Goal: Information Seeking & Learning: Learn about a topic

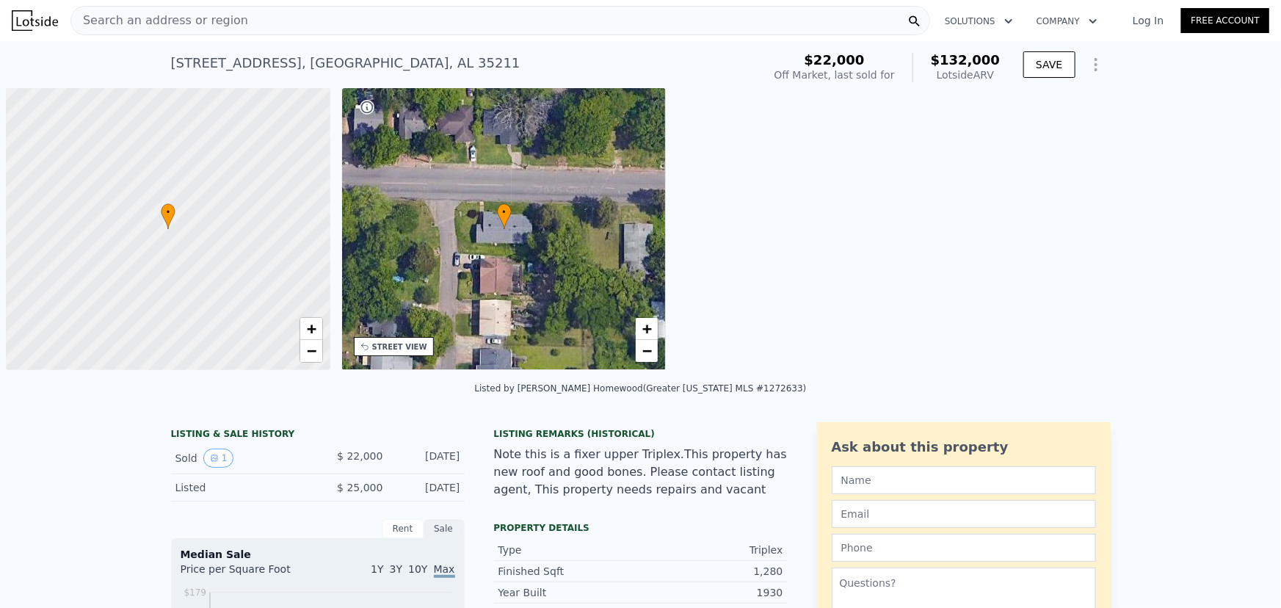
scroll to position [0, 6]
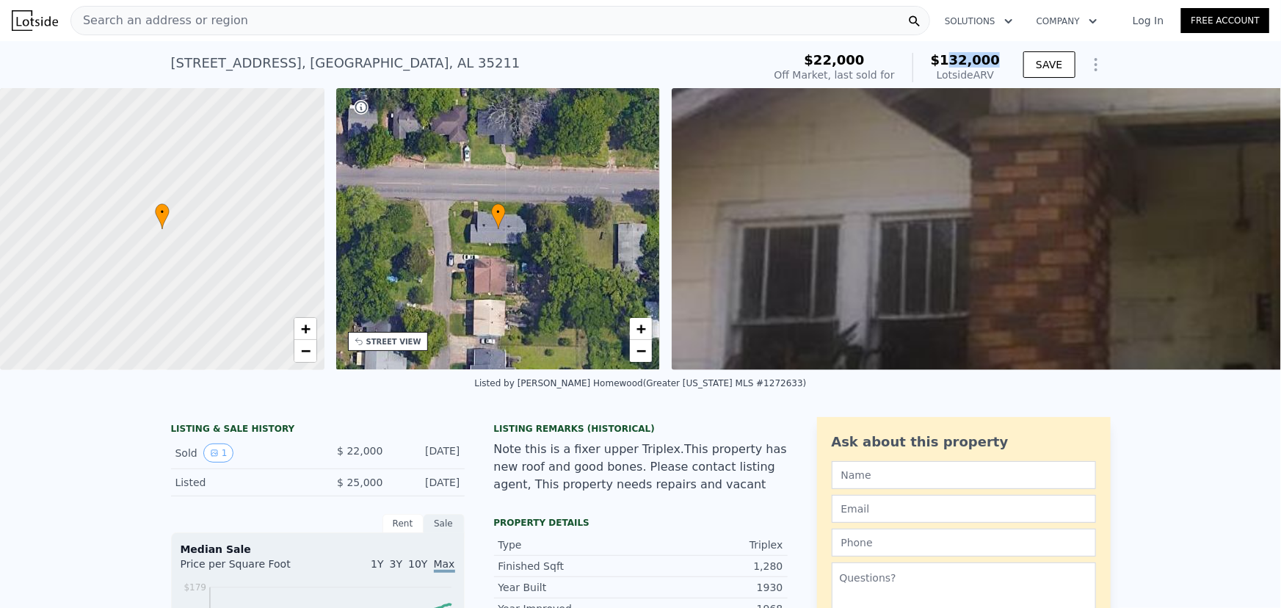
drag, startPoint x: 955, startPoint y: 55, endPoint x: 997, endPoint y: 56, distance: 41.8
click at [997, 56] on span "$132,000" at bounding box center [966, 59] width 70 height 15
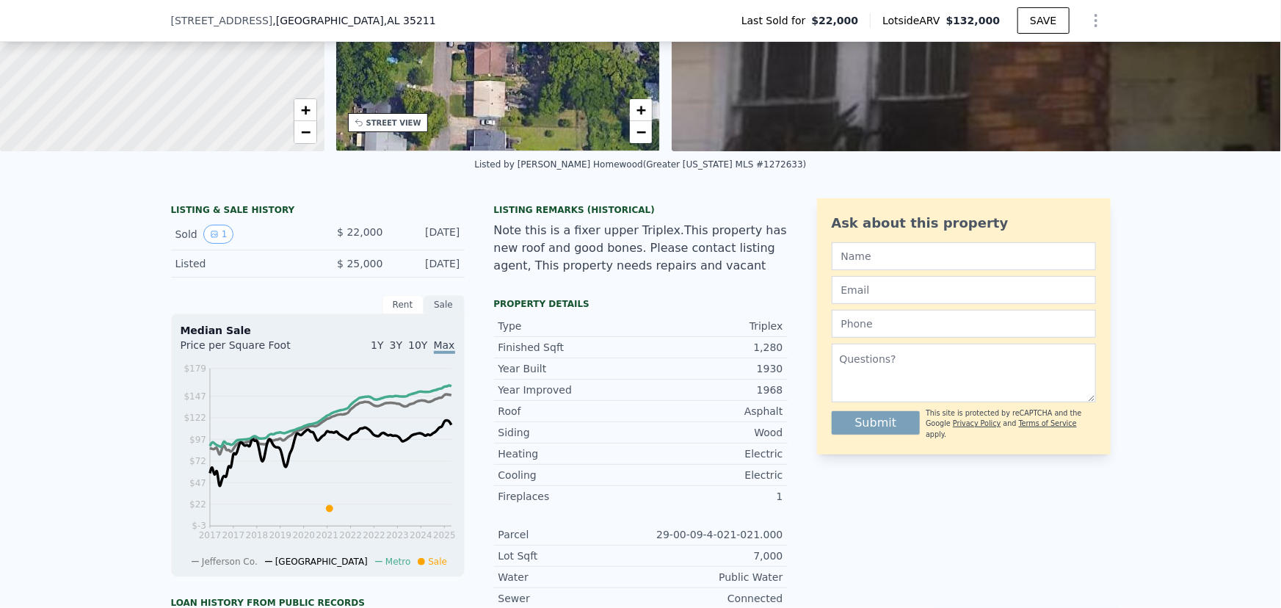
scroll to position [261, 0]
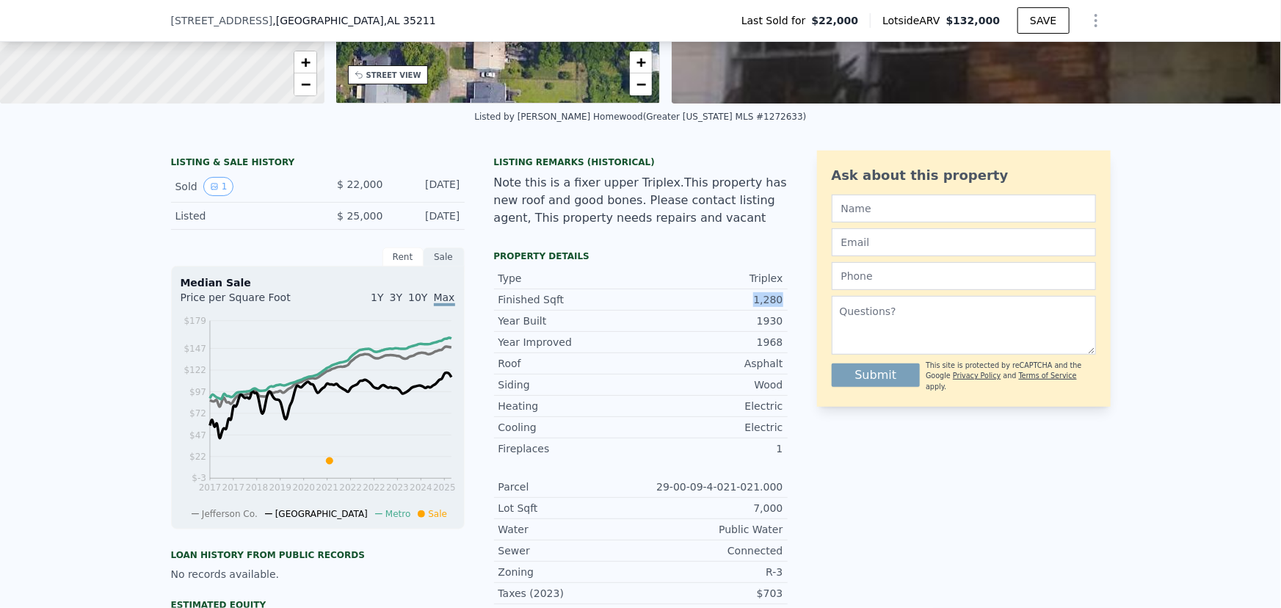
drag, startPoint x: 756, startPoint y: 308, endPoint x: 781, endPoint y: 308, distance: 25.0
click at [781, 308] on div "Finished Sqft 1,280" at bounding box center [641, 299] width 294 height 21
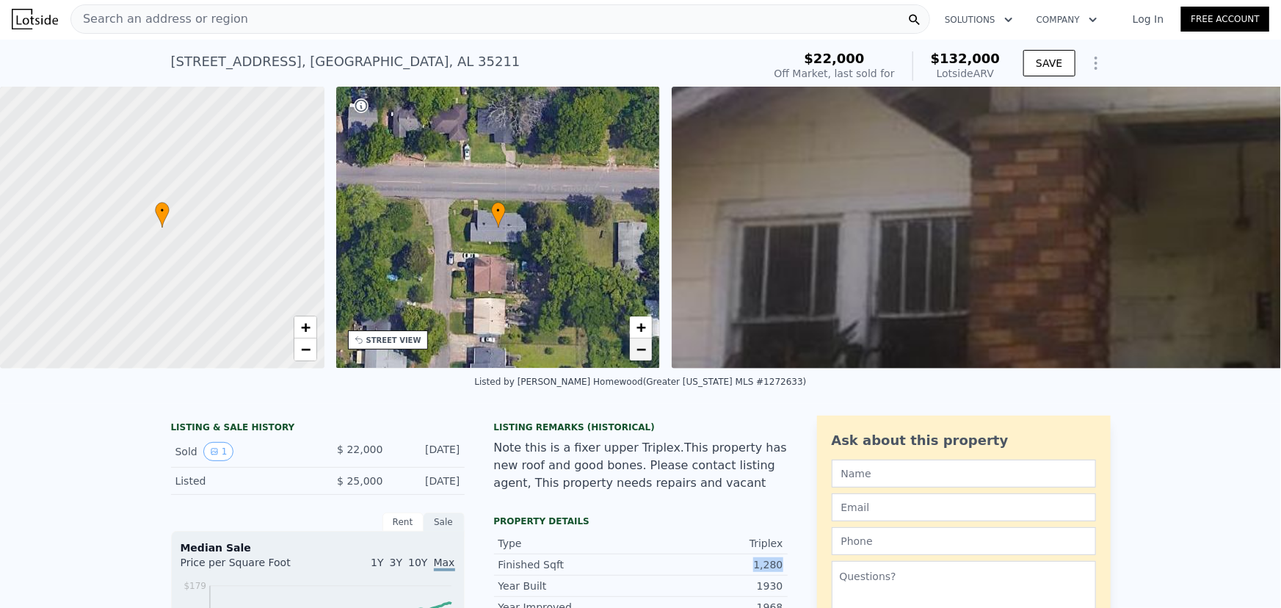
scroll to position [0, 0]
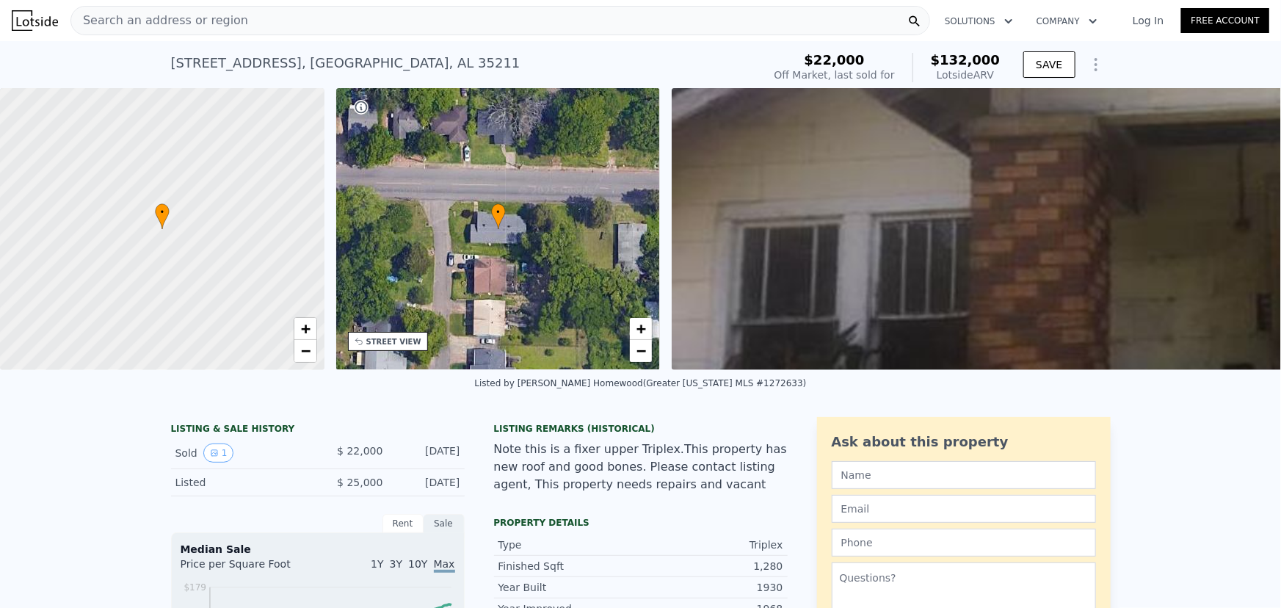
click at [178, 18] on span "Search an address or region" at bounding box center [159, 21] width 177 height 18
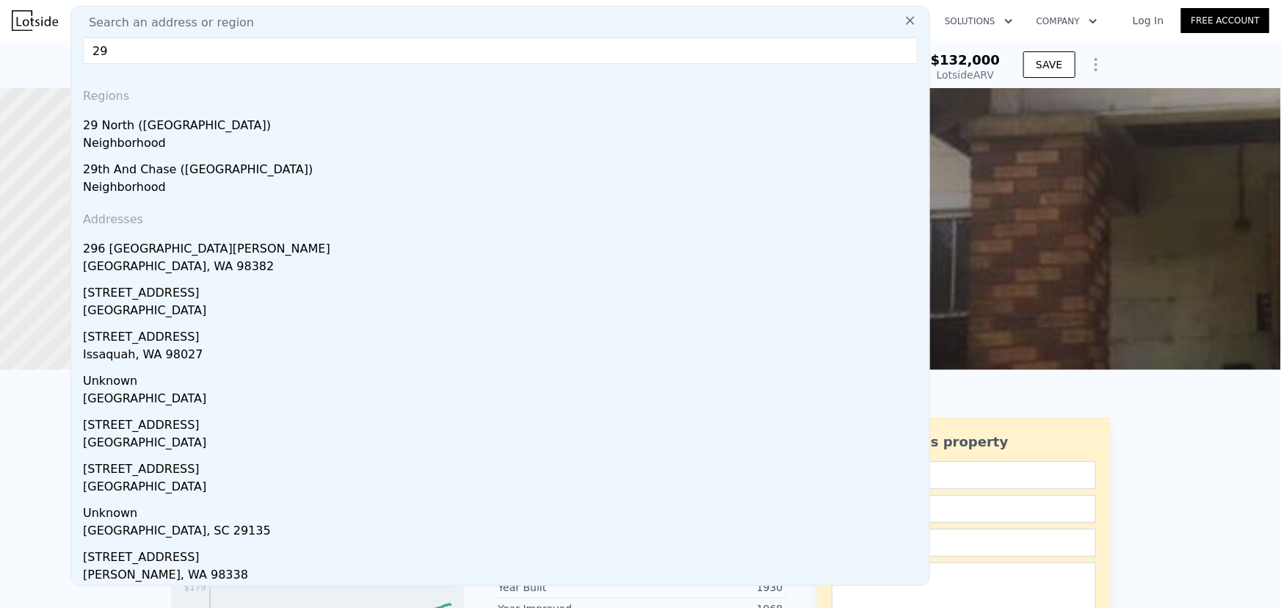
type input "2"
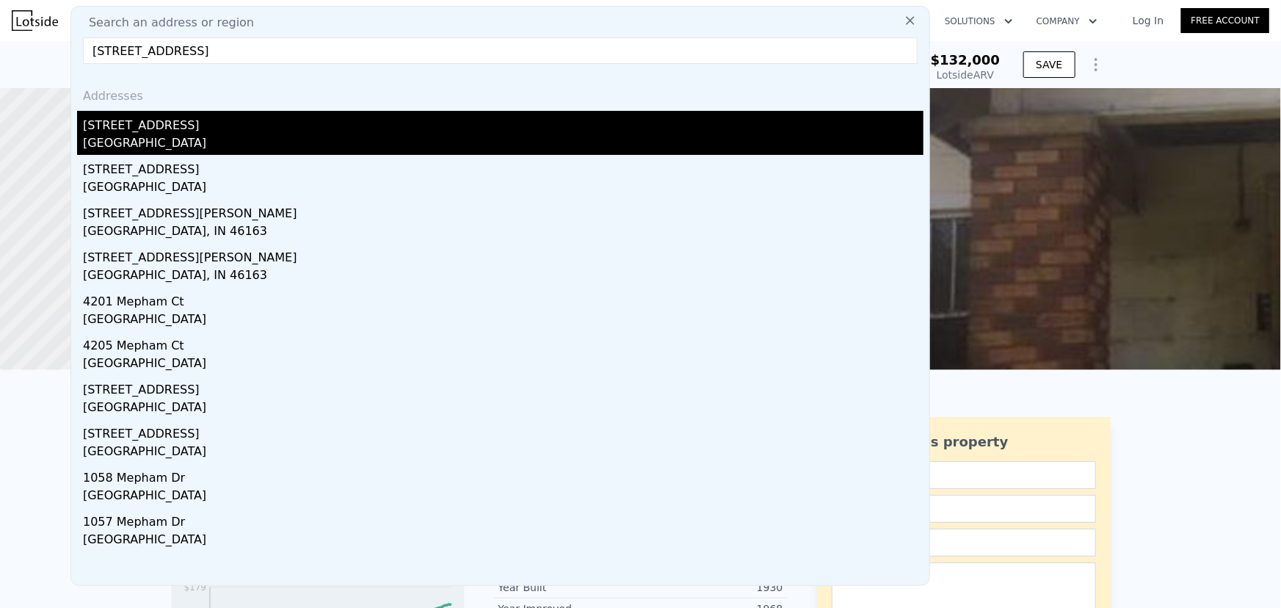
type input "[STREET_ADDRESS]"
click at [144, 147] on div "[GEOGRAPHIC_DATA]" at bounding box center [503, 144] width 840 height 21
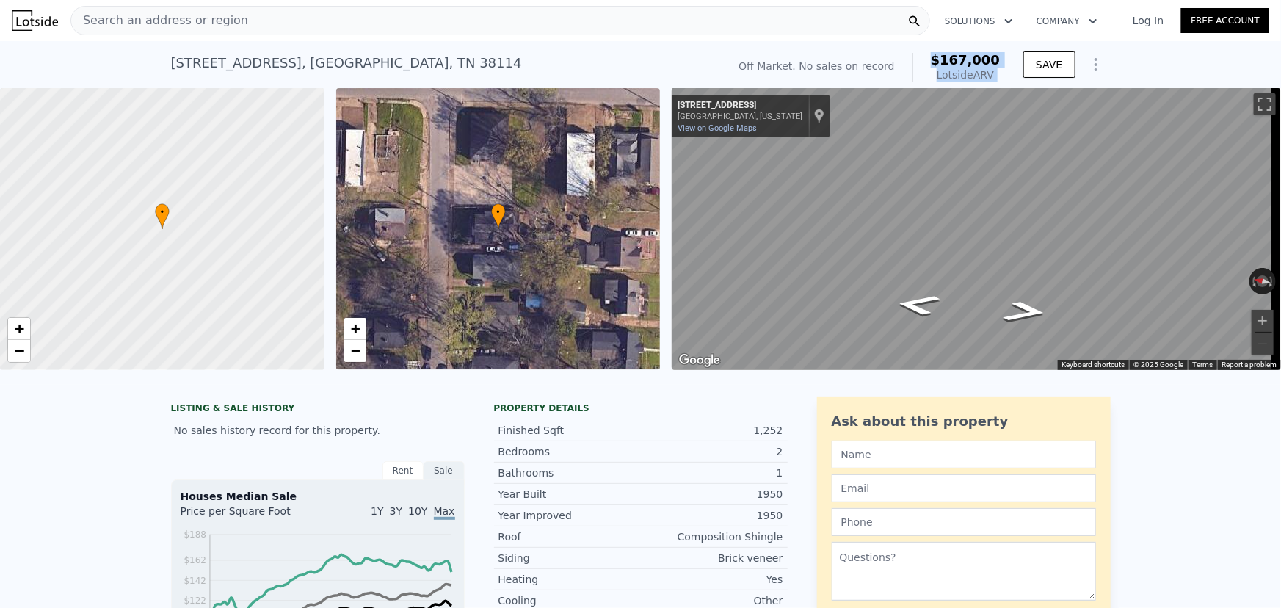
drag, startPoint x: 939, startPoint y: 59, endPoint x: 1020, endPoint y: 65, distance: 80.9
click at [1020, 65] on div "Off Market. No sales on record $167,000 Lotside ARV SAVE" at bounding box center [921, 67] width 377 height 41
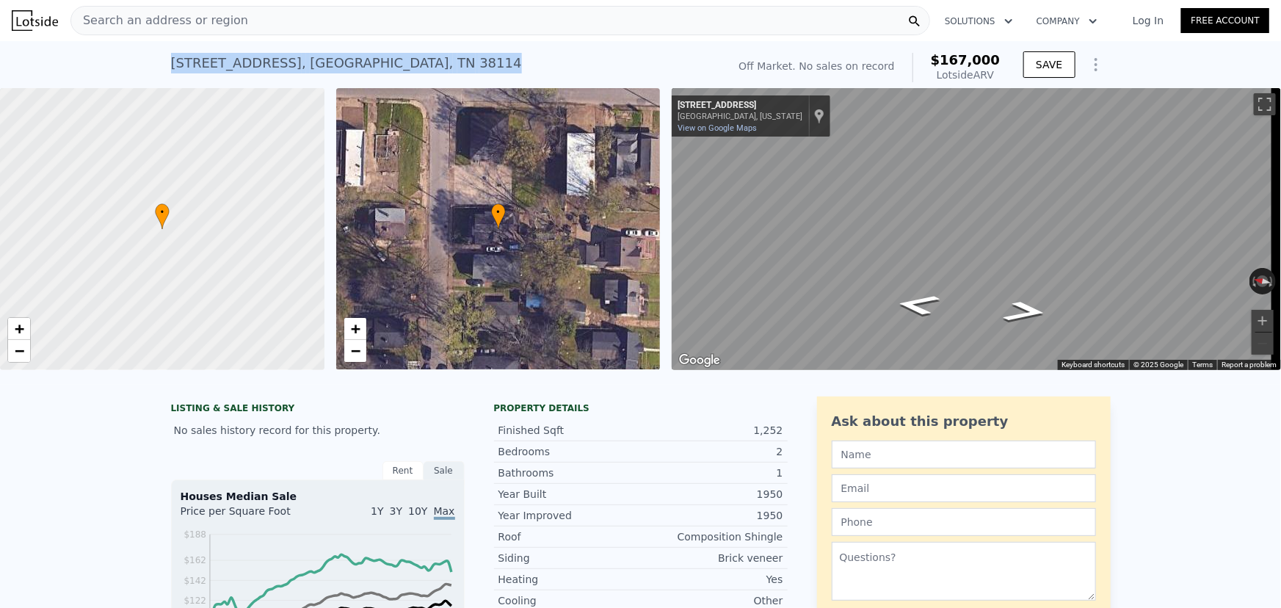
drag, startPoint x: 164, startPoint y: 64, endPoint x: 356, endPoint y: 62, distance: 192.3
click at [356, 62] on div "[STREET_ADDRESS] No sales on record (~ARV $167k ) Off Market. No sales on recor…" at bounding box center [640, 64] width 1281 height 47
copy div "[STREET_ADDRESS]"
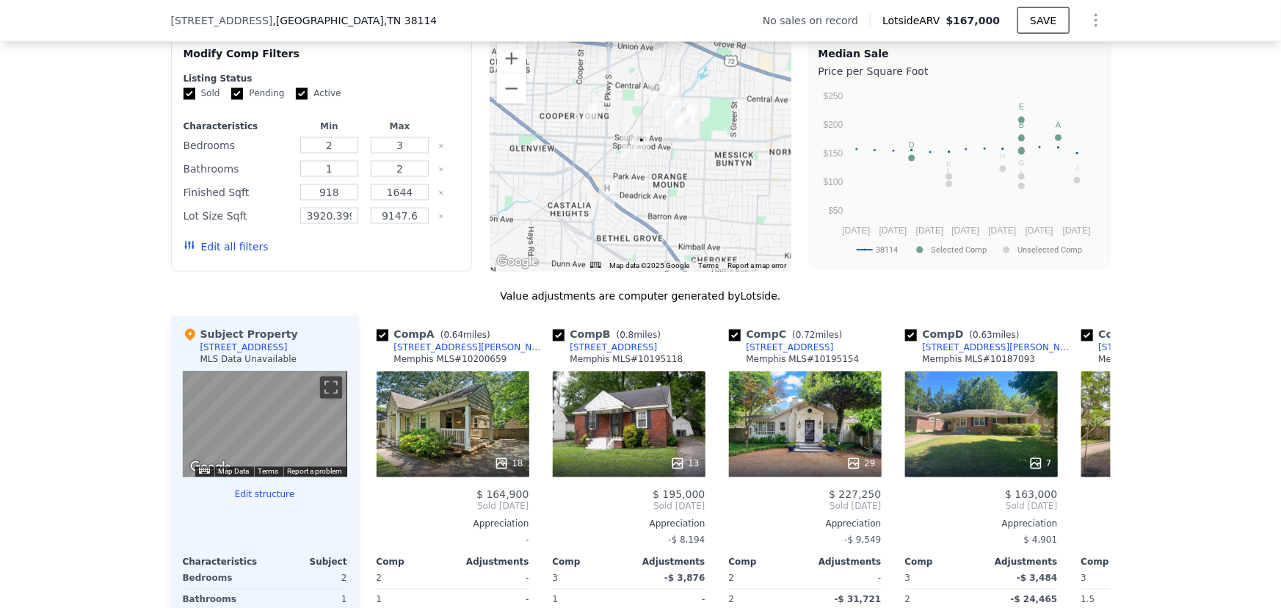
scroll to position [1196, 0]
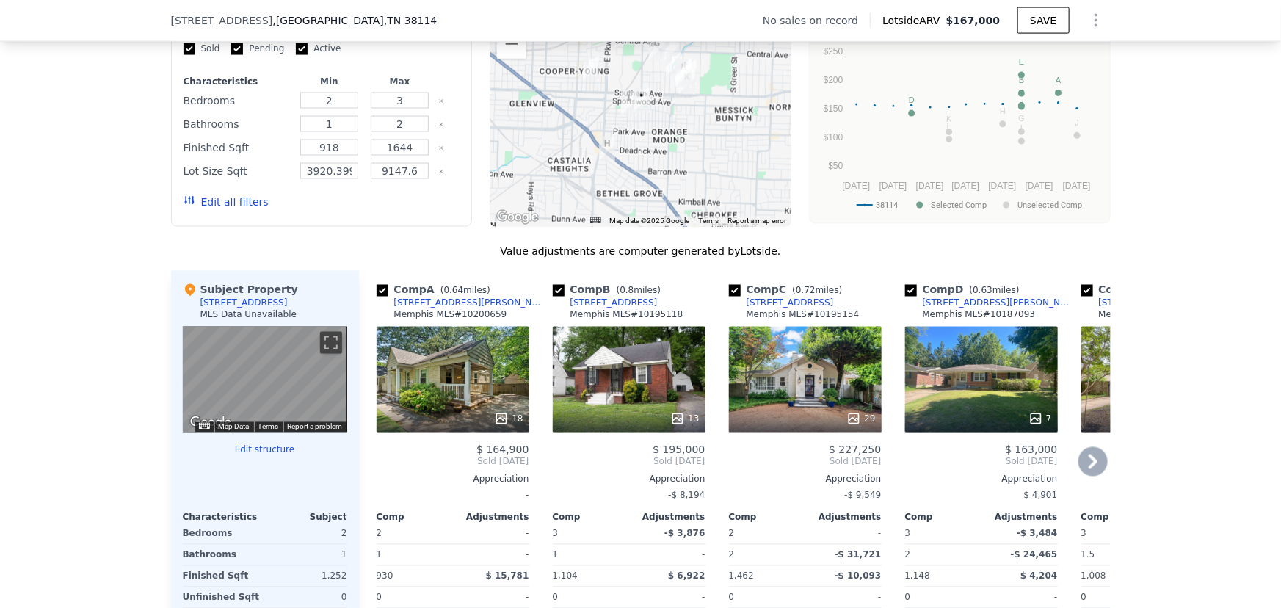
click at [440, 384] on div "18" at bounding box center [453, 380] width 153 height 106
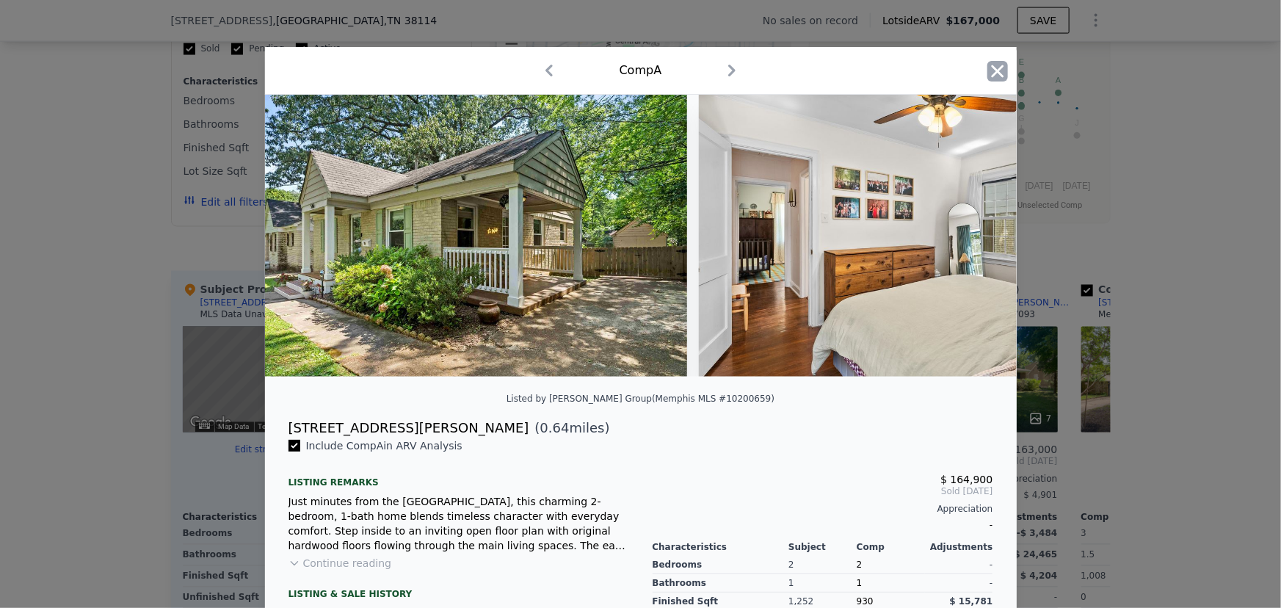
click at [987, 74] on icon "button" at bounding box center [997, 71] width 21 height 21
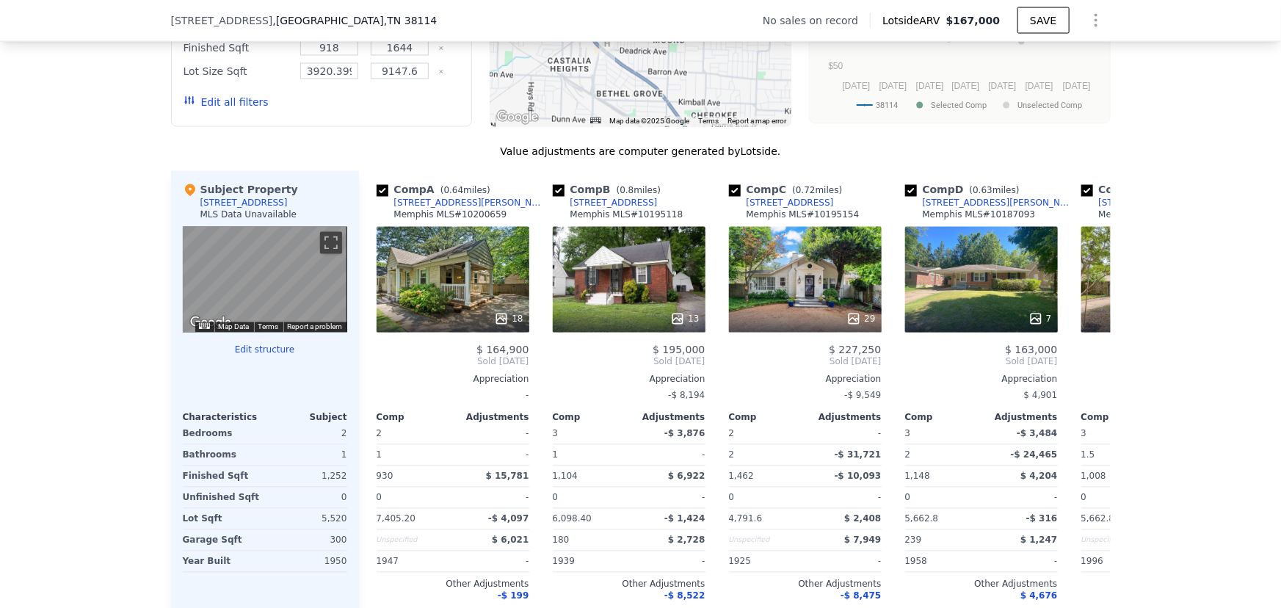
scroll to position [1328, 0]
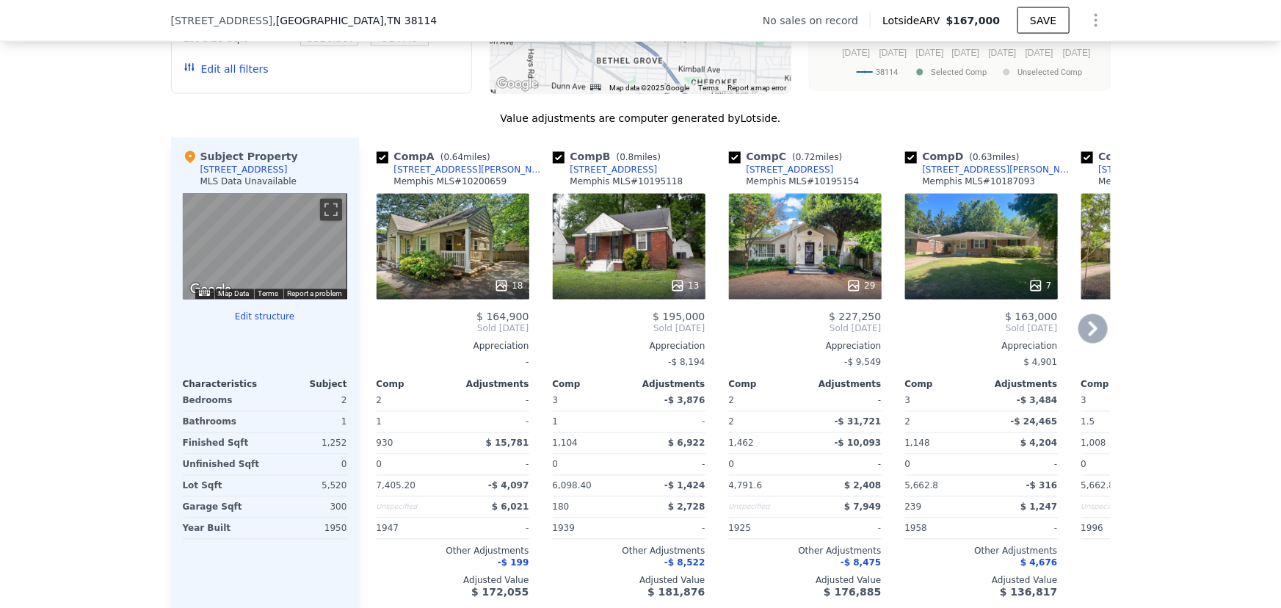
click at [456, 250] on div "18" at bounding box center [453, 247] width 153 height 106
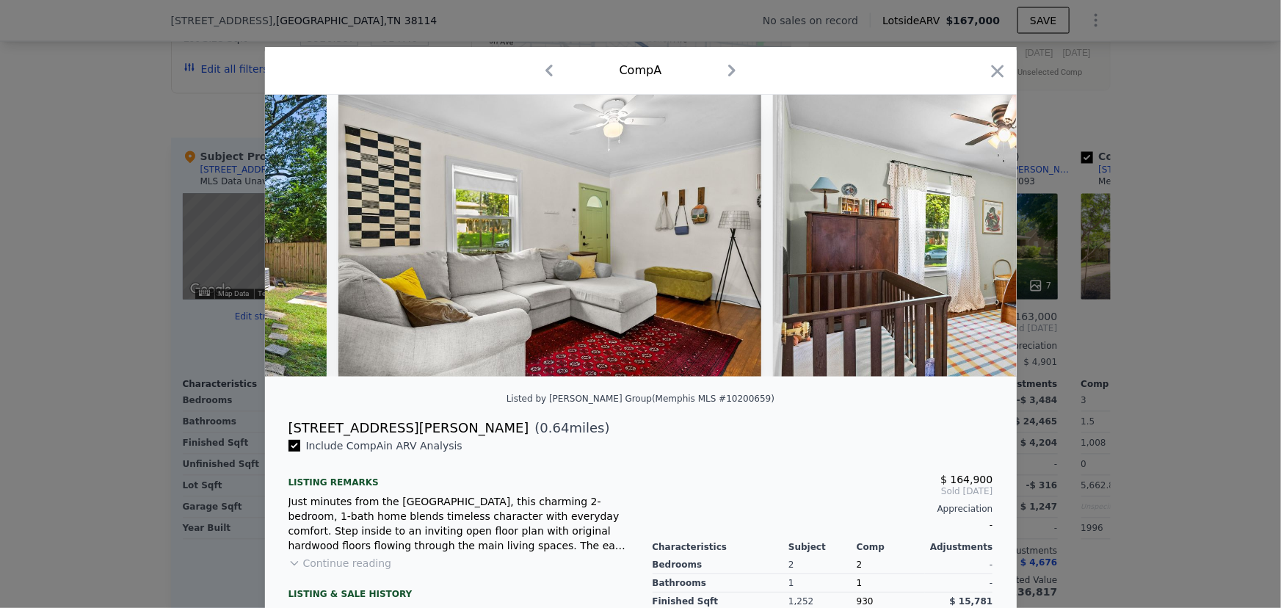
scroll to position [0, 6090]
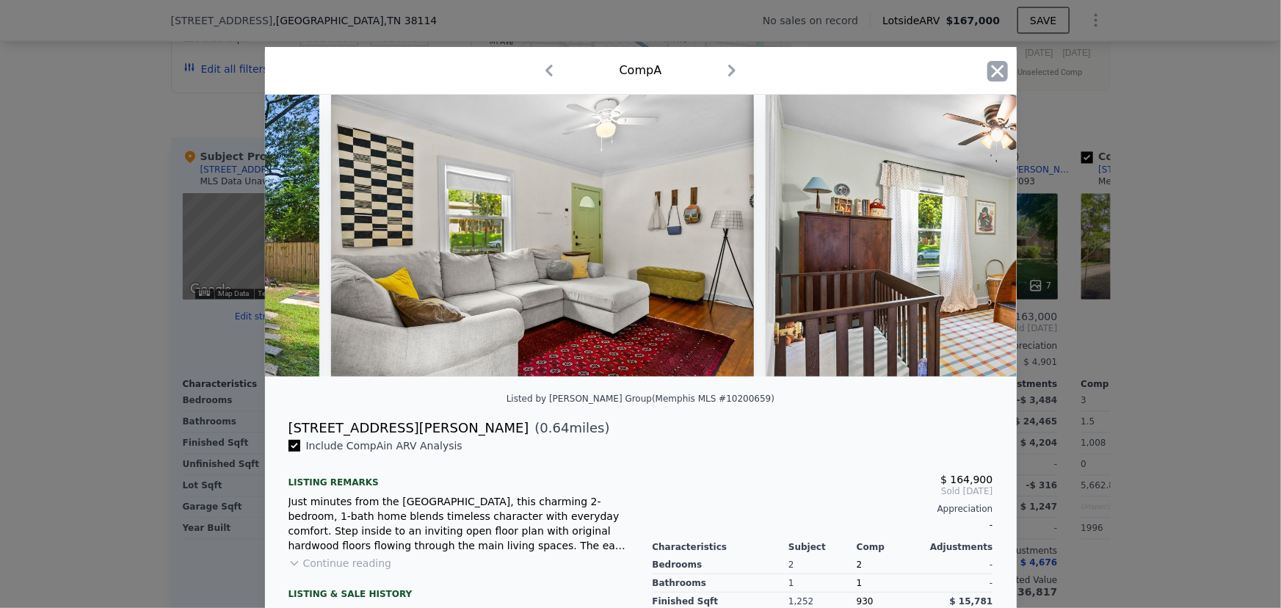
click at [994, 71] on icon "button" at bounding box center [997, 71] width 21 height 21
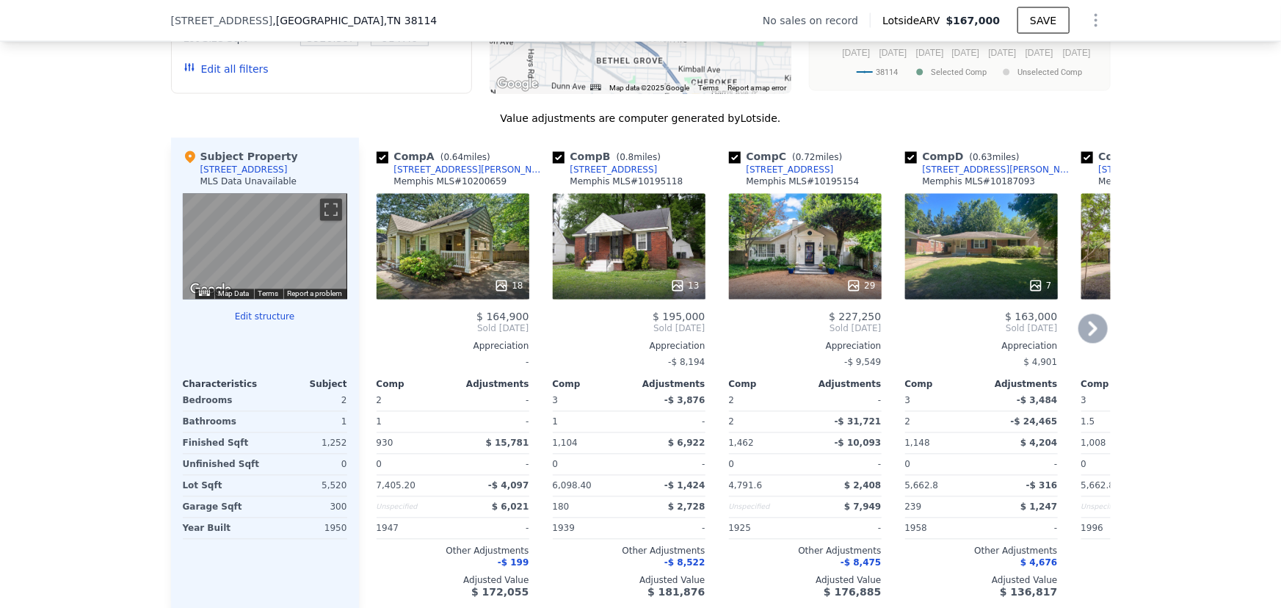
click at [666, 261] on div "13" at bounding box center [629, 247] width 153 height 106
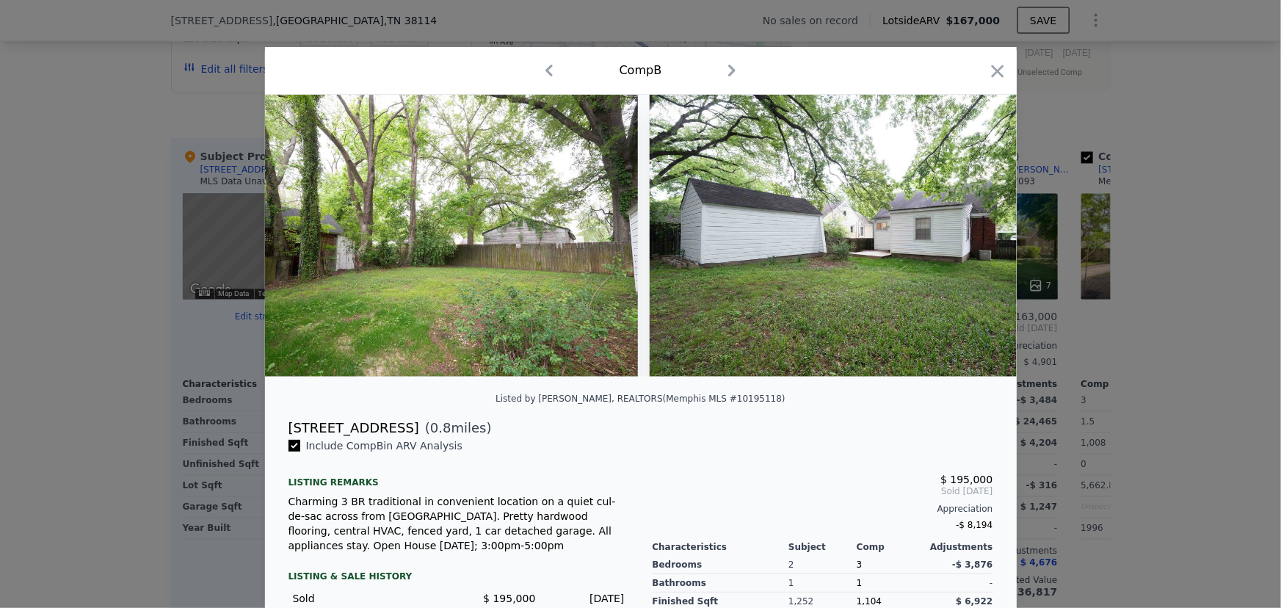
scroll to position [0, 4536]
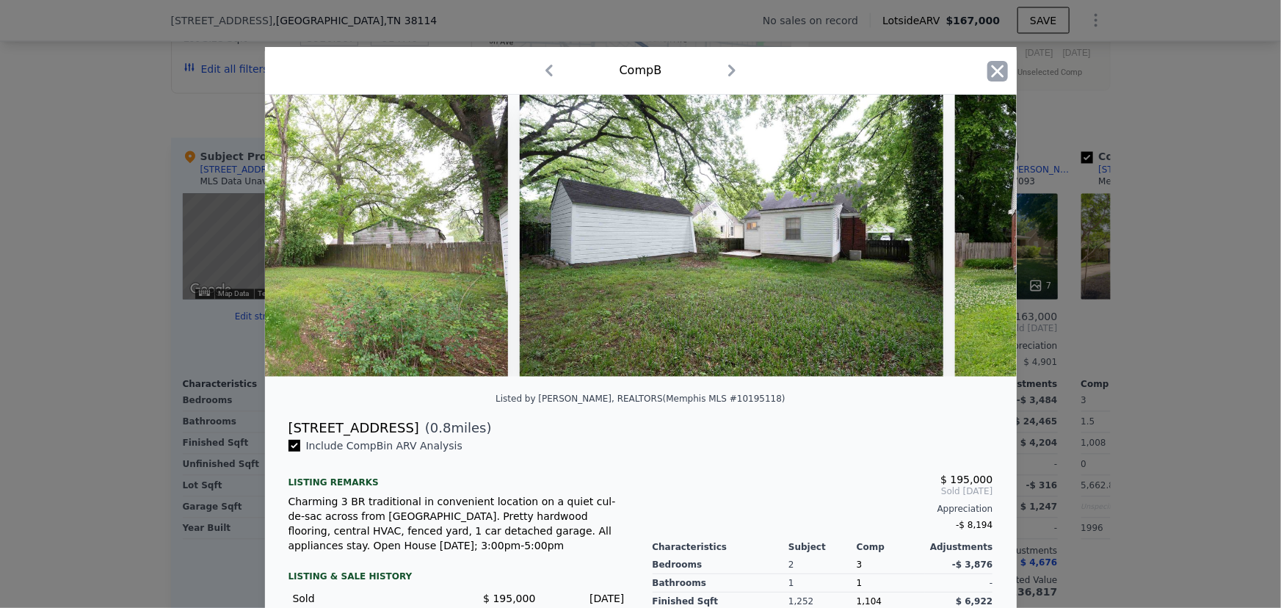
click at [1001, 65] on icon "button" at bounding box center [997, 71] width 21 height 21
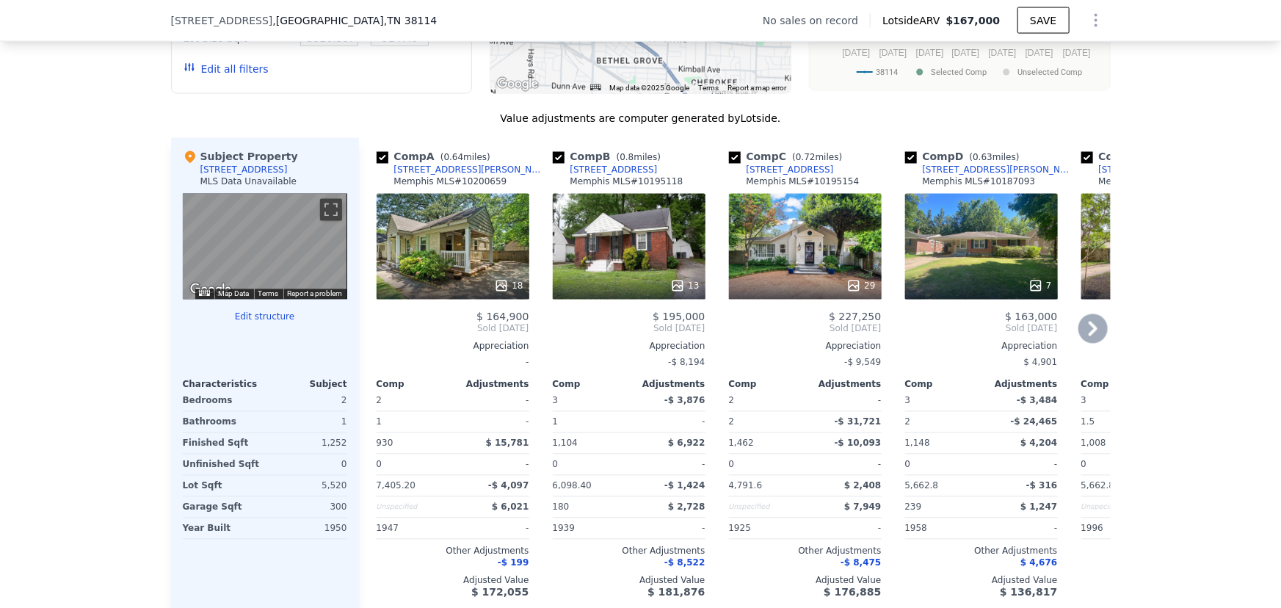
click at [796, 252] on div "29" at bounding box center [805, 247] width 153 height 106
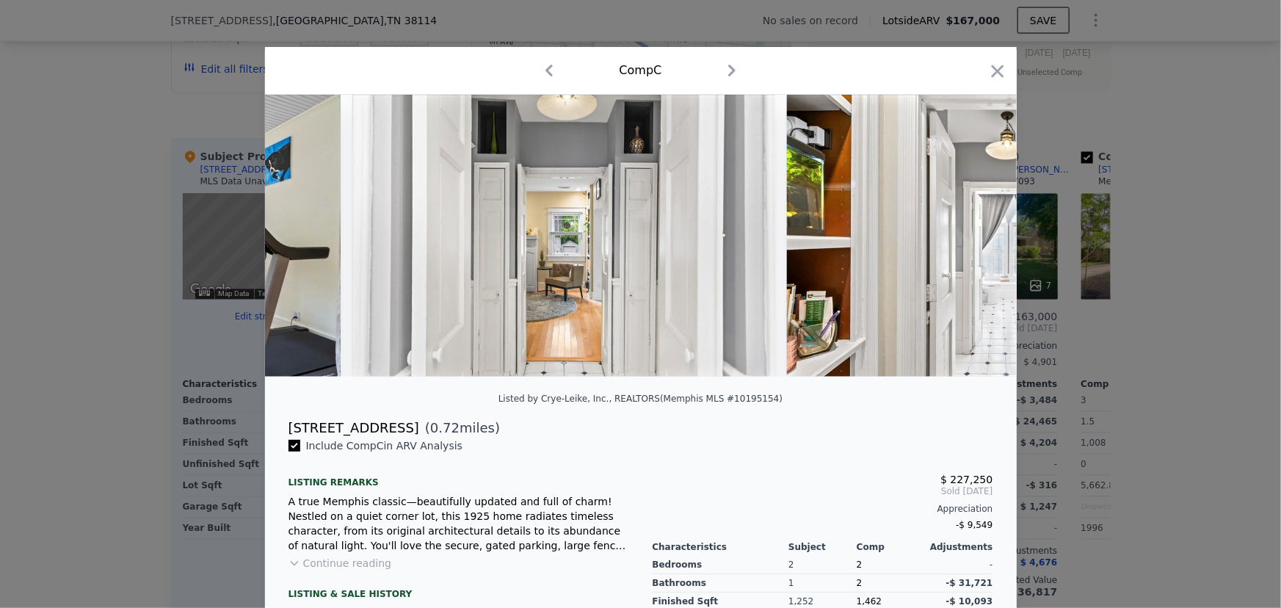
scroll to position [0, 7414]
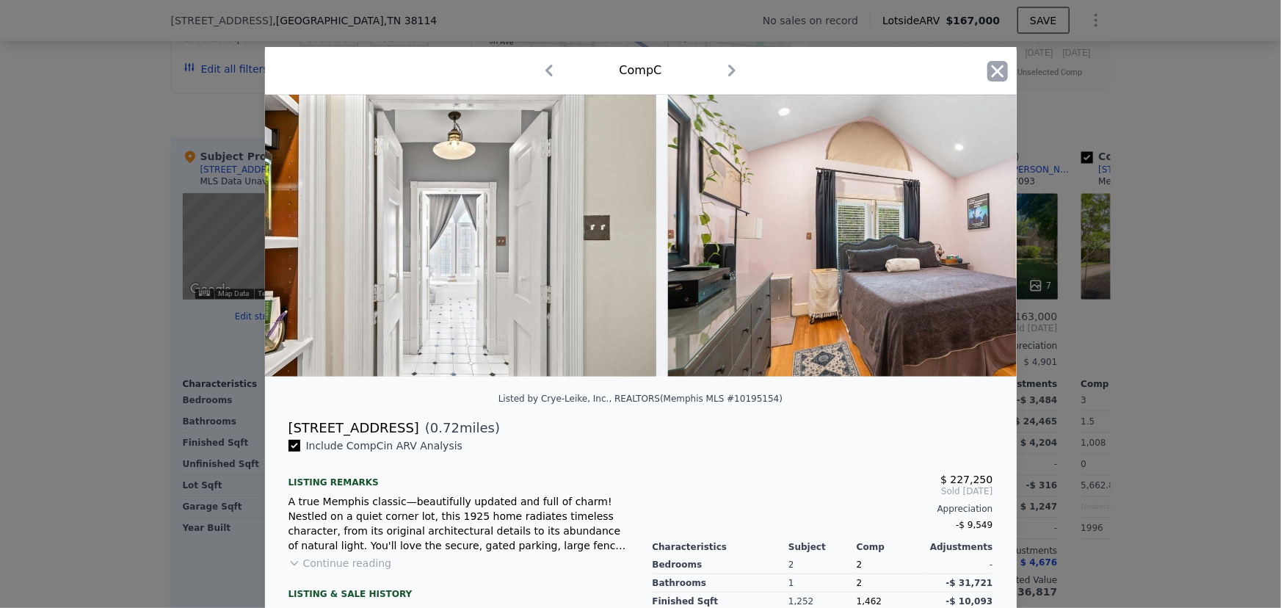
click at [999, 61] on icon "button" at bounding box center [997, 71] width 21 height 21
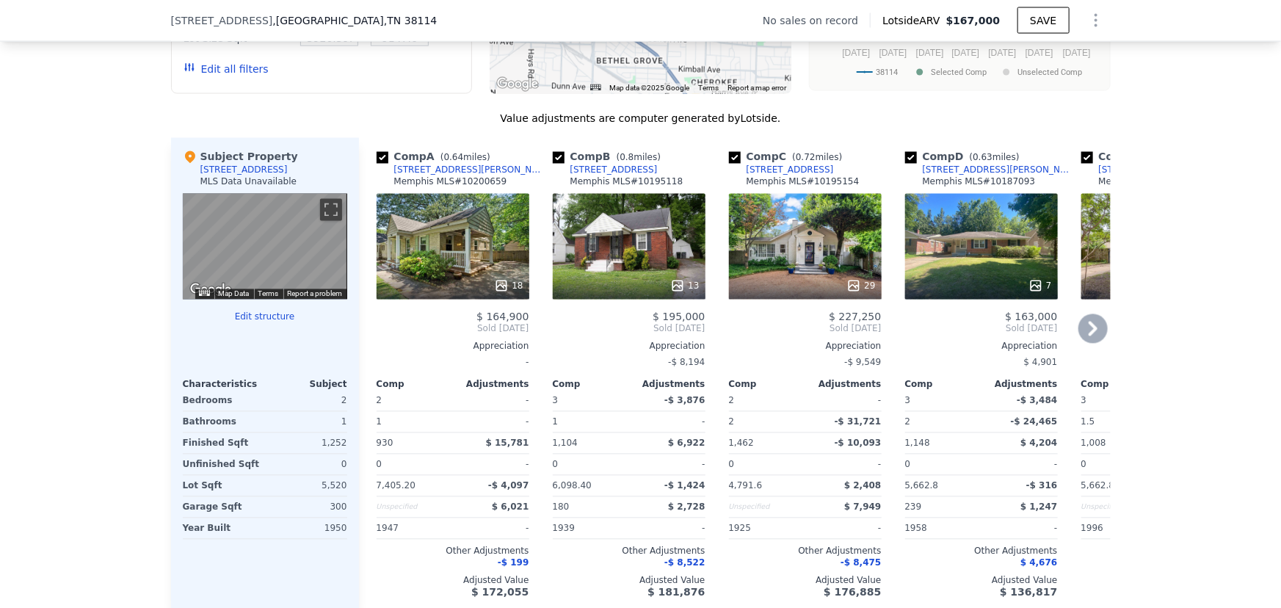
drag, startPoint x: 956, startPoint y: 261, endPoint x: 956, endPoint y: 247, distance: 13.9
click at [956, 247] on div "7" at bounding box center [981, 247] width 153 height 106
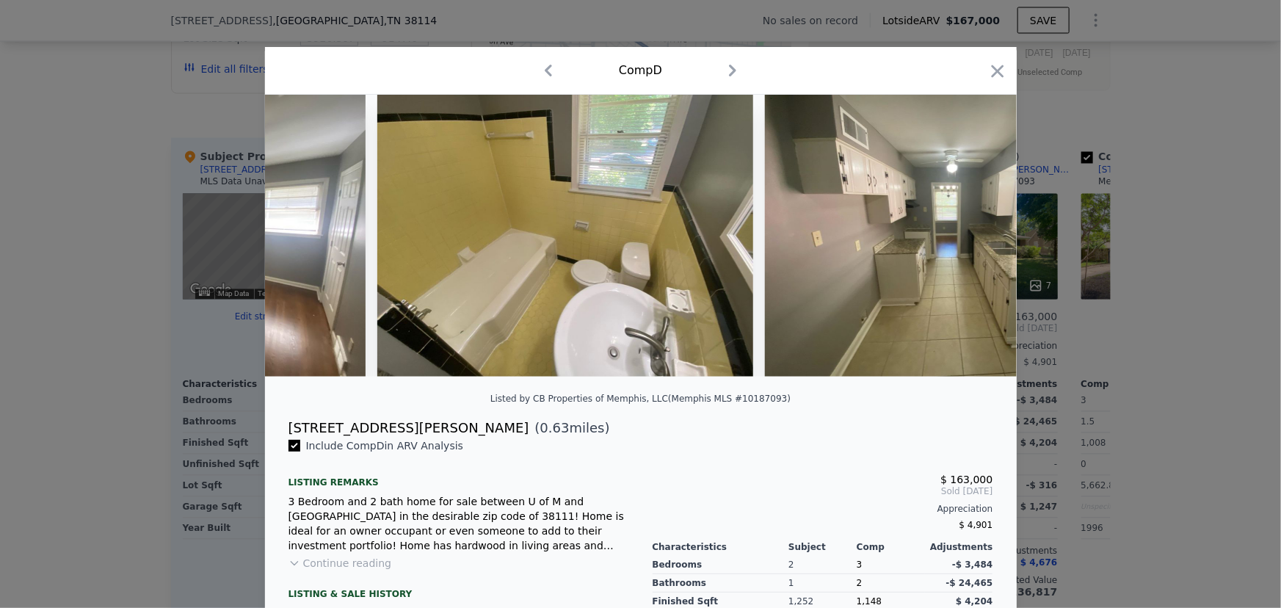
scroll to position [0, 975]
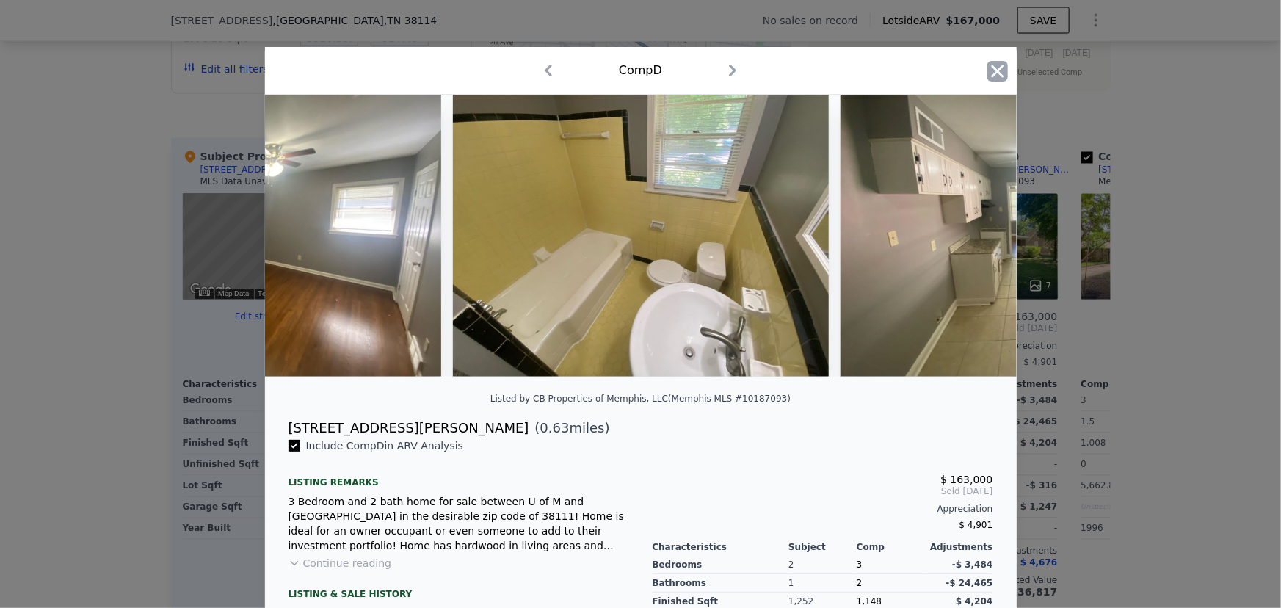
click at [987, 81] on icon "button" at bounding box center [997, 71] width 21 height 21
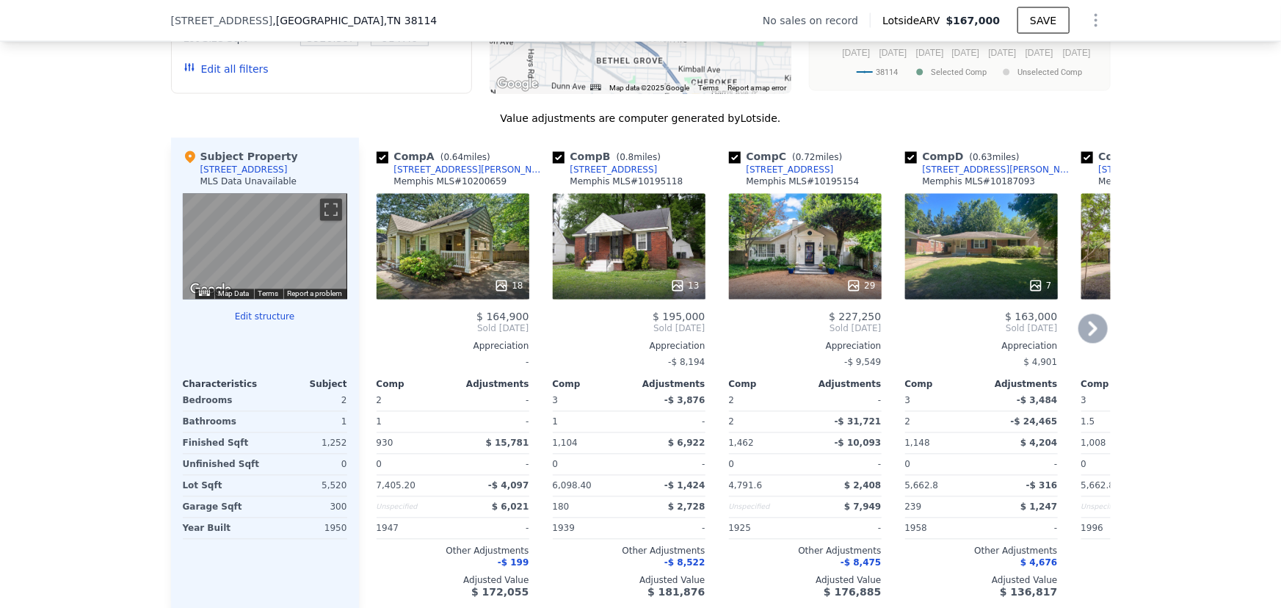
click at [1089, 336] on icon at bounding box center [1092, 328] width 9 height 15
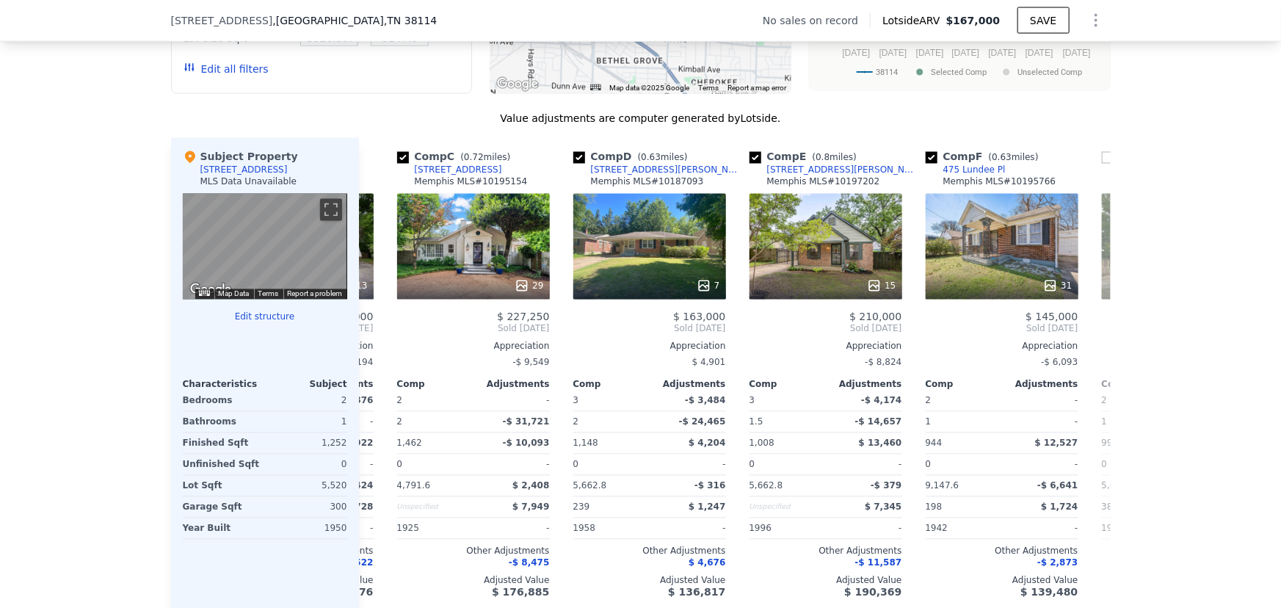
scroll to position [0, 352]
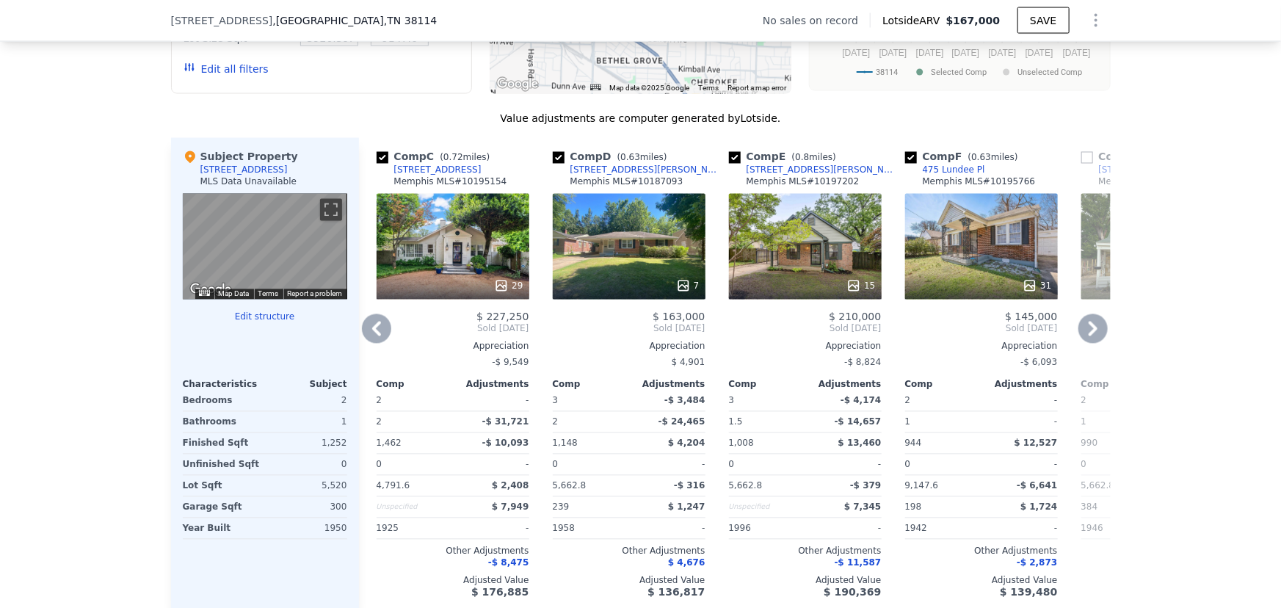
click at [803, 277] on div "15" at bounding box center [805, 247] width 153 height 106
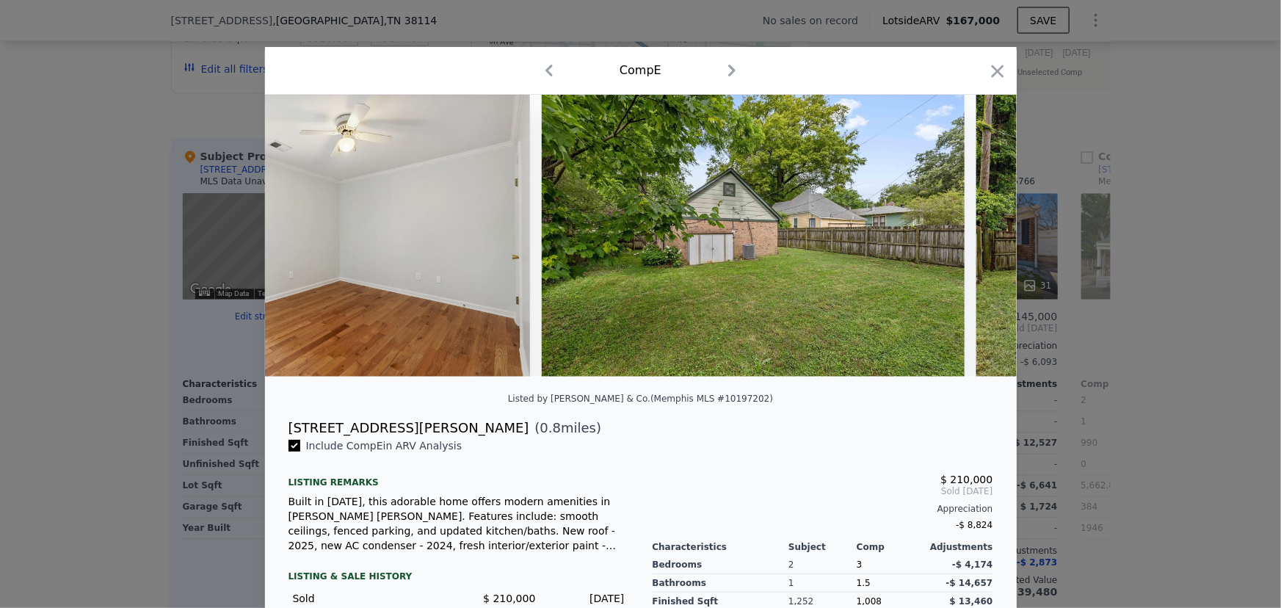
scroll to position [0, 4947]
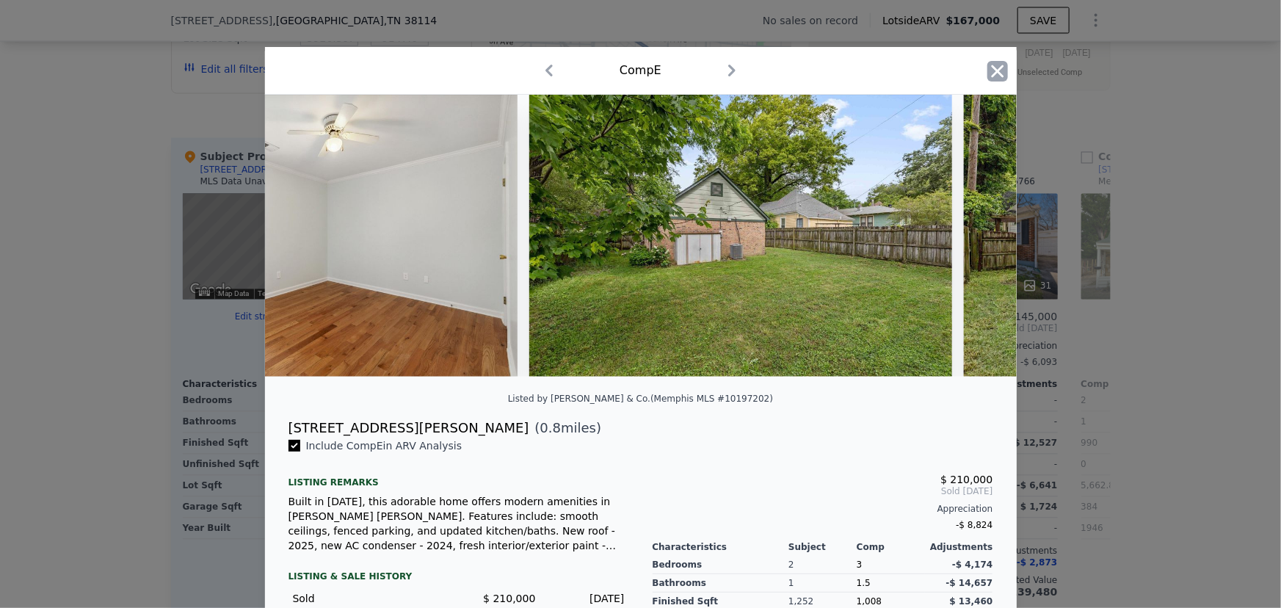
click at [996, 70] on icon "button" at bounding box center [997, 71] width 21 height 21
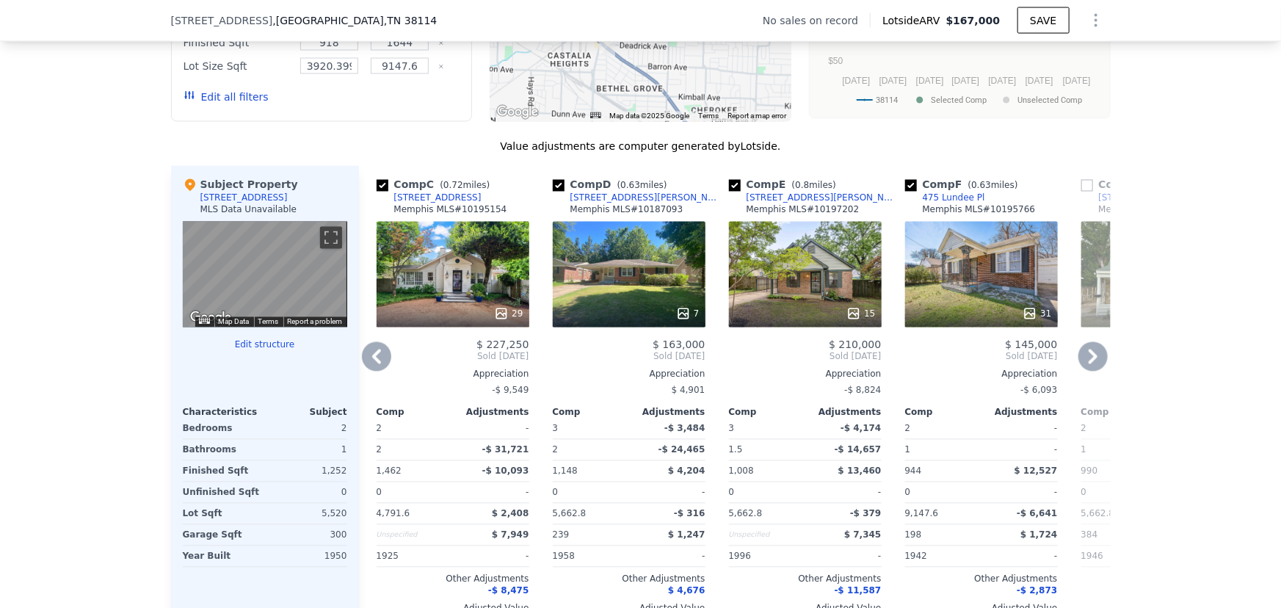
scroll to position [1328, 0]
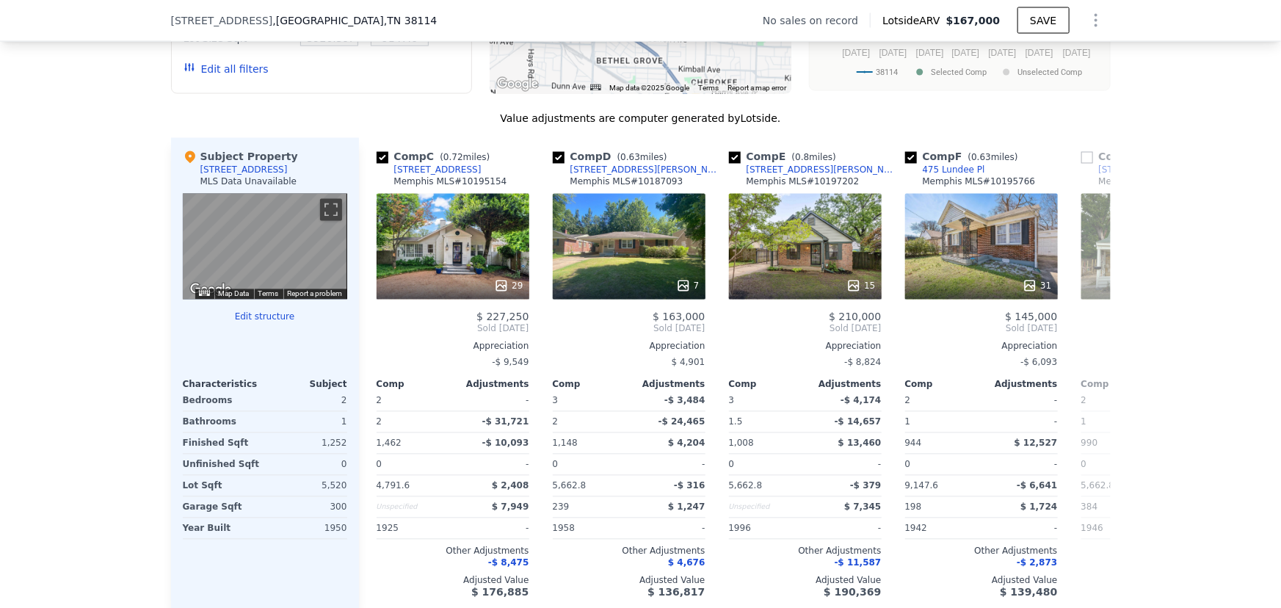
click at [319, 583] on div "Subject Property [STREET_ADDRESS] MLS Data Unavailable ← Move left → Move right…" at bounding box center [265, 374] width 188 height 472
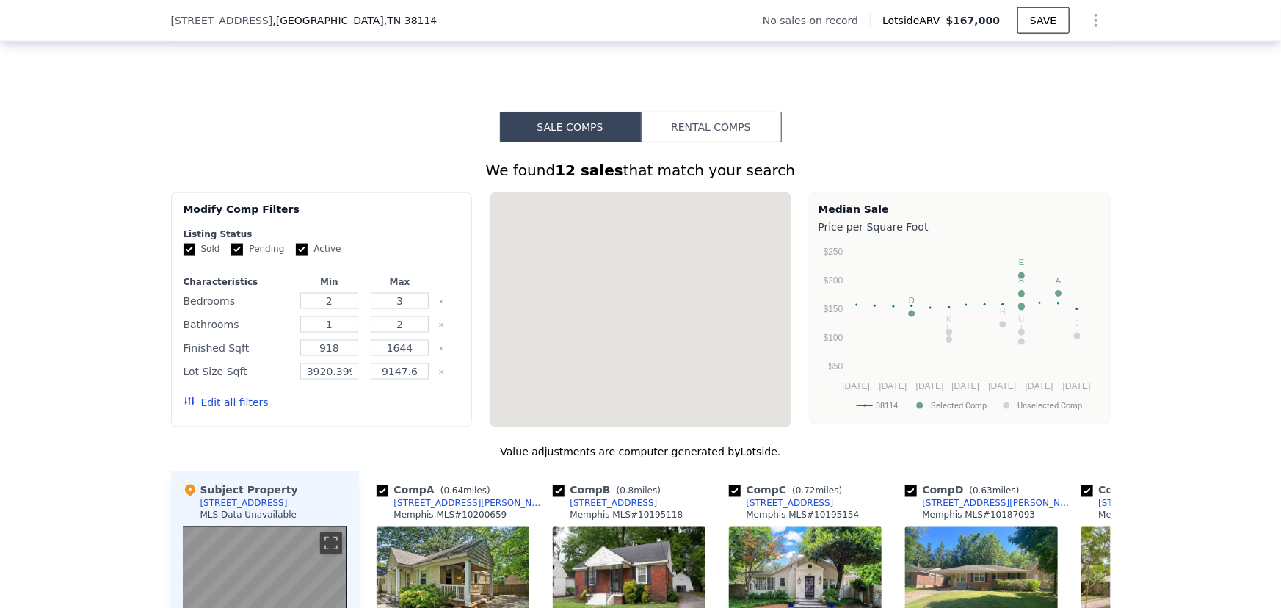
scroll to position [595, 0]
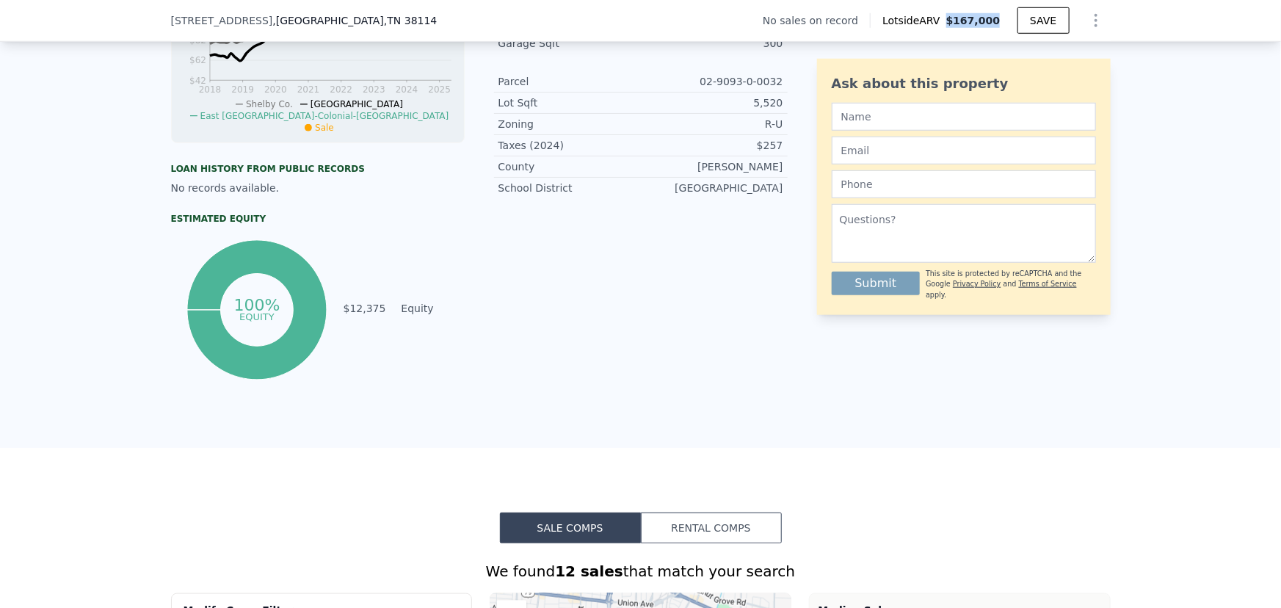
drag, startPoint x: 967, startPoint y: 15, endPoint x: 1001, endPoint y: 15, distance: 34.5
click at [1001, 15] on div "Lotside ARV $167,000" at bounding box center [944, 20] width 148 height 15
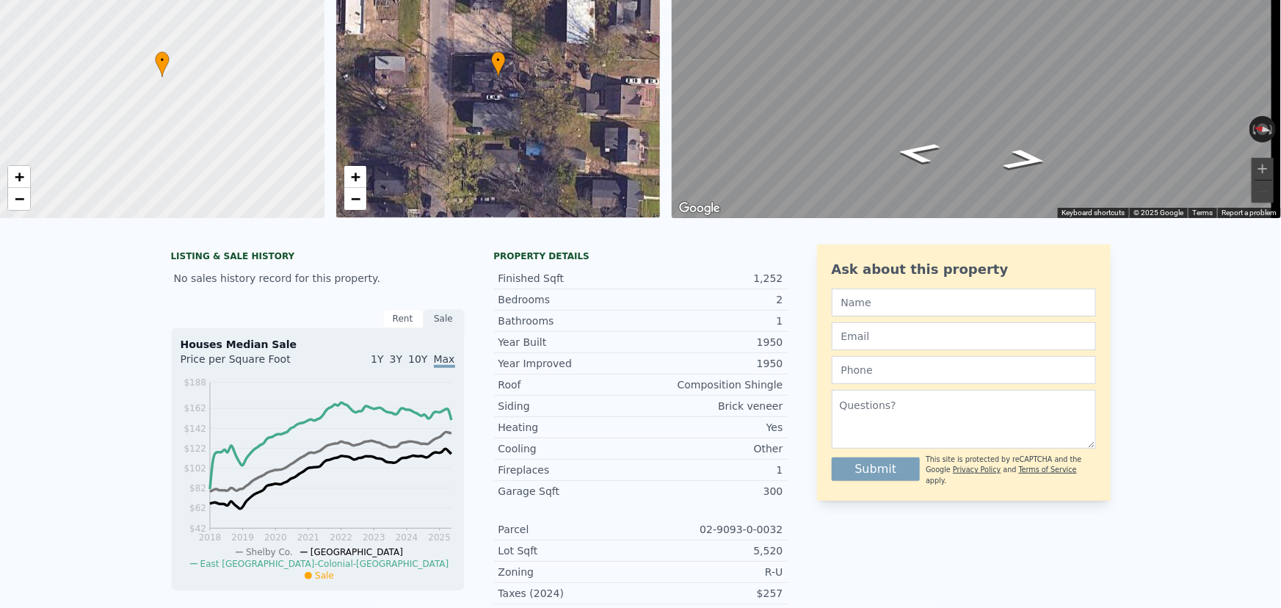
scroll to position [5, 0]
